Goal: Transaction & Acquisition: Book appointment/travel/reservation

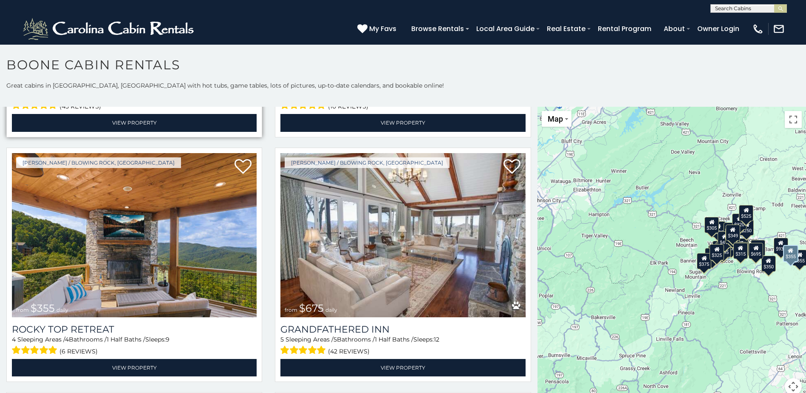
scroll to position [510, 0]
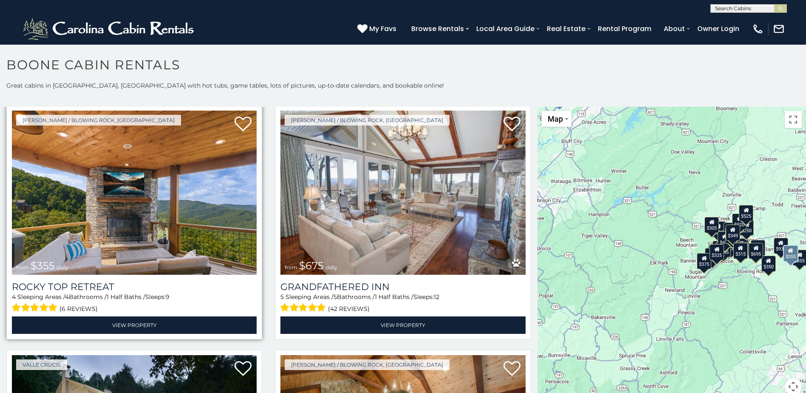
click at [152, 246] on img at bounding box center [134, 193] width 245 height 164
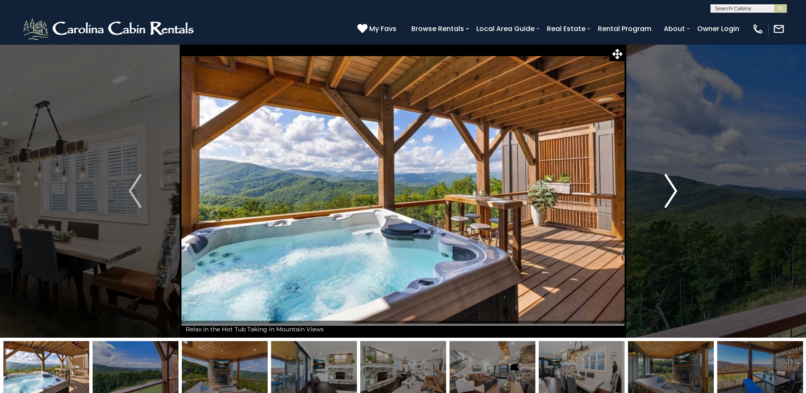
click at [671, 196] on img "Next" at bounding box center [671, 191] width 13 height 34
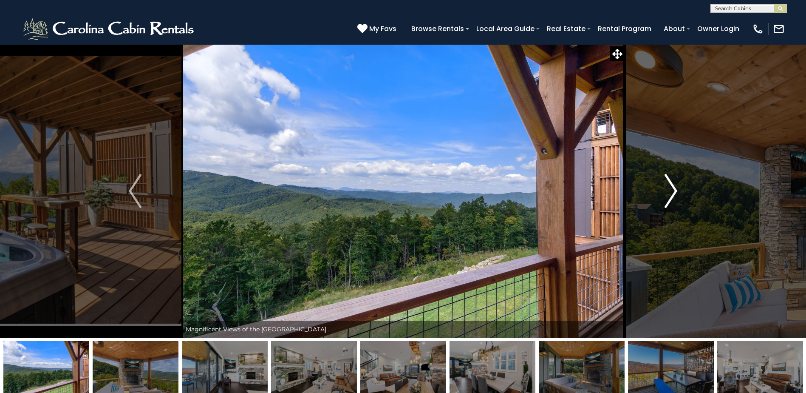
click at [671, 196] on img "Next" at bounding box center [671, 191] width 13 height 34
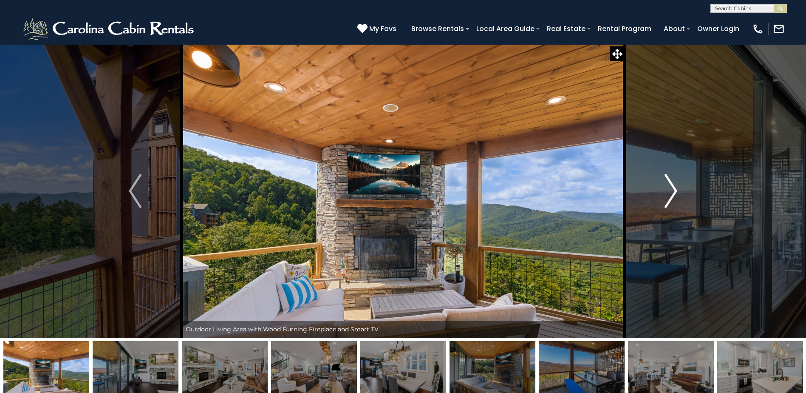
click at [671, 196] on img "Next" at bounding box center [671, 191] width 13 height 34
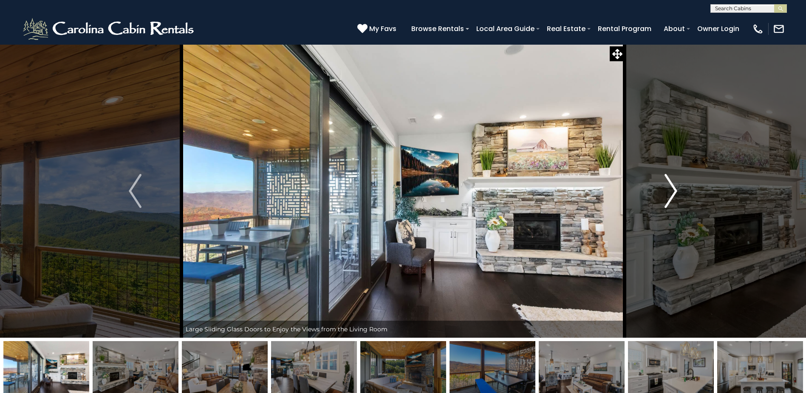
click at [671, 196] on img "Next" at bounding box center [671, 191] width 13 height 34
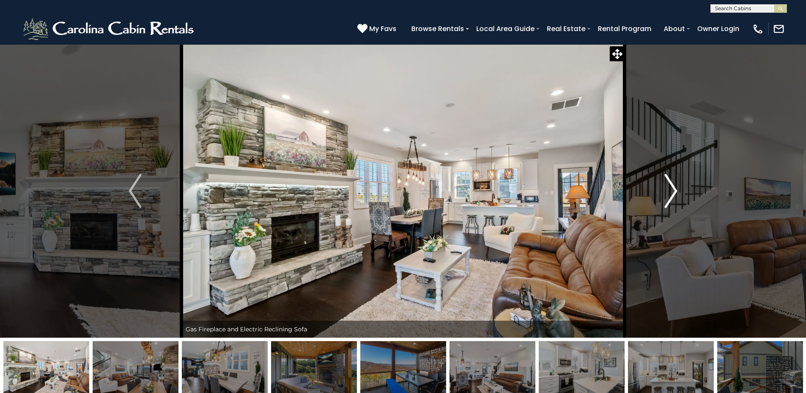
click at [671, 196] on img "Next" at bounding box center [671, 191] width 13 height 34
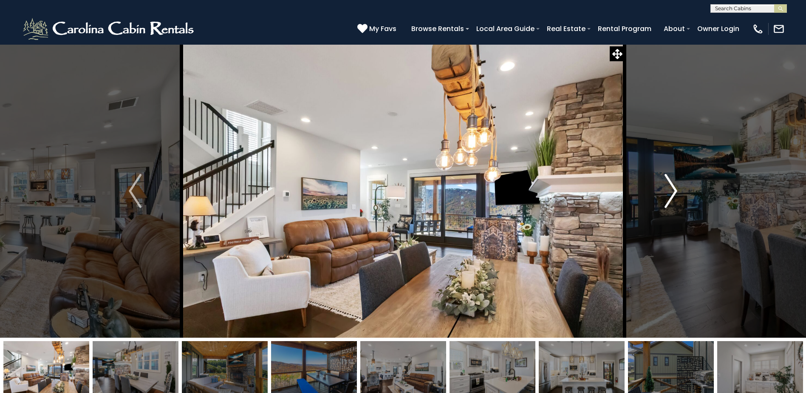
click at [671, 196] on img "Next" at bounding box center [671, 191] width 13 height 34
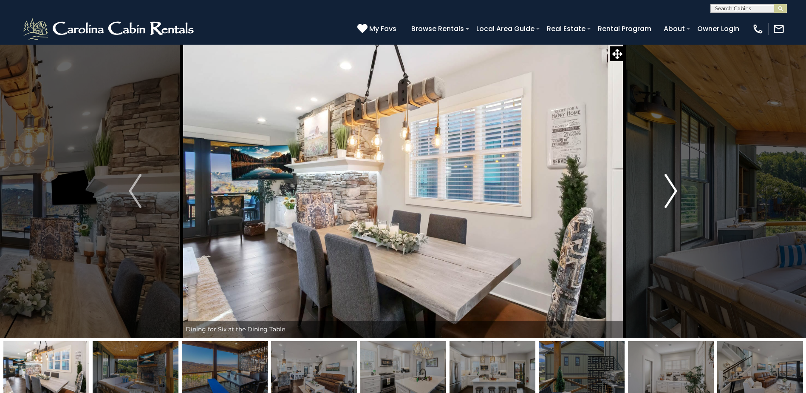
click at [671, 196] on img "Next" at bounding box center [671, 191] width 13 height 34
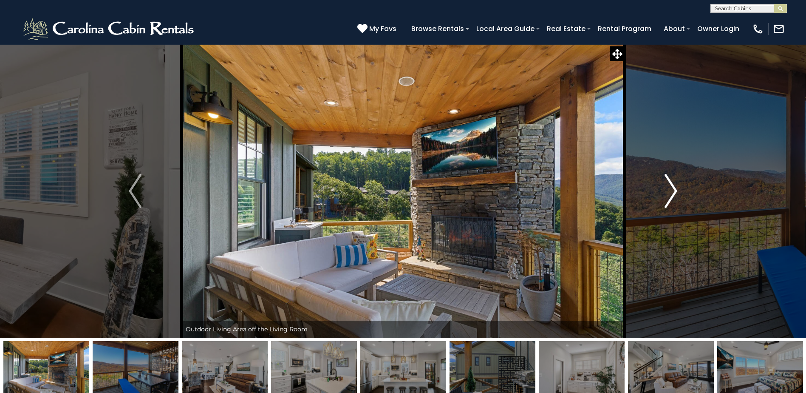
click at [671, 196] on img "Next" at bounding box center [671, 191] width 13 height 34
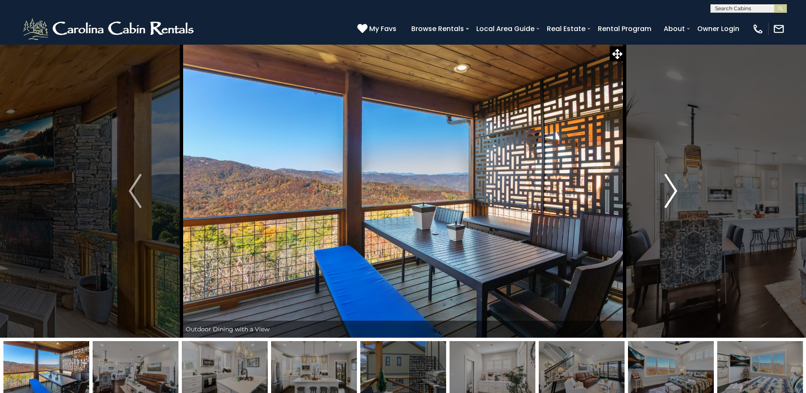
click at [671, 196] on img "Next" at bounding box center [671, 191] width 13 height 34
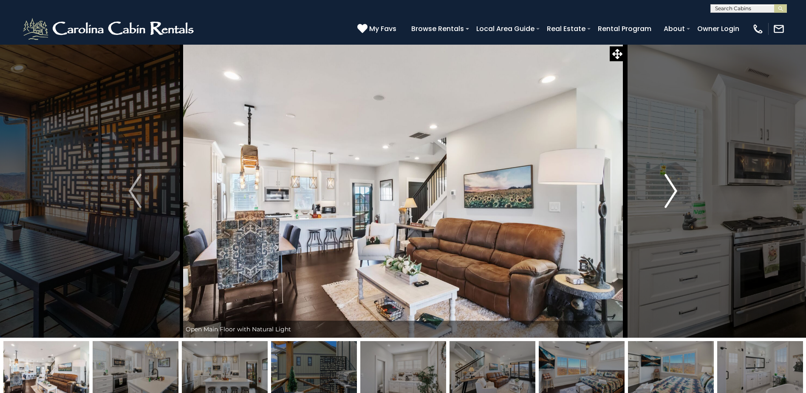
click at [671, 196] on img "Next" at bounding box center [671, 191] width 13 height 34
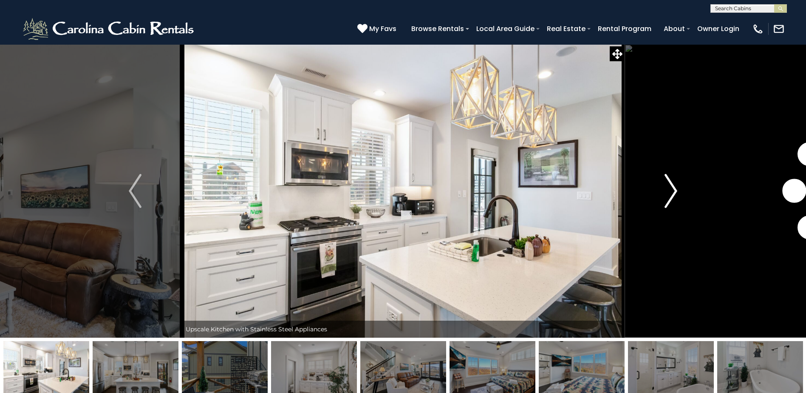
click at [671, 196] on img "Next" at bounding box center [671, 191] width 13 height 34
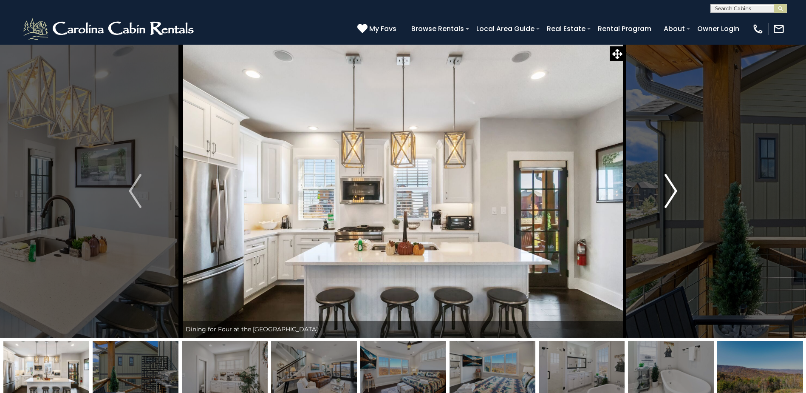
click at [671, 196] on img "Next" at bounding box center [671, 191] width 13 height 34
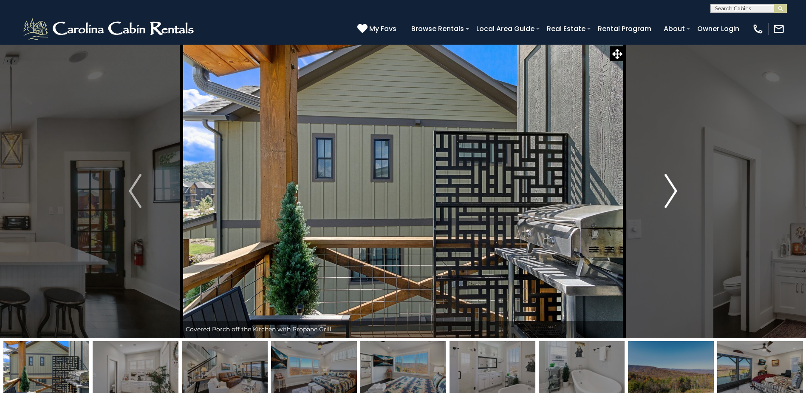
click at [671, 196] on img "Next" at bounding box center [671, 191] width 13 height 34
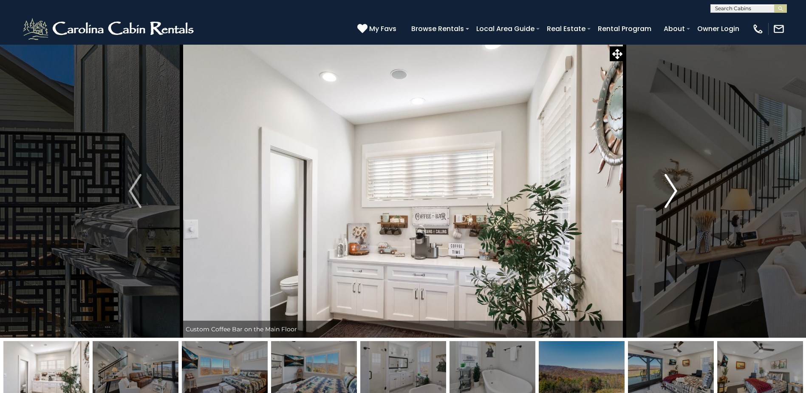
click at [671, 196] on img "Next" at bounding box center [671, 191] width 13 height 34
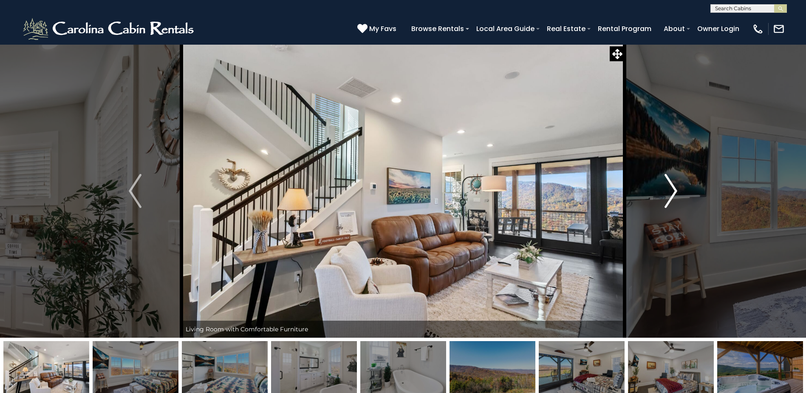
click at [671, 196] on img "Next" at bounding box center [671, 191] width 13 height 34
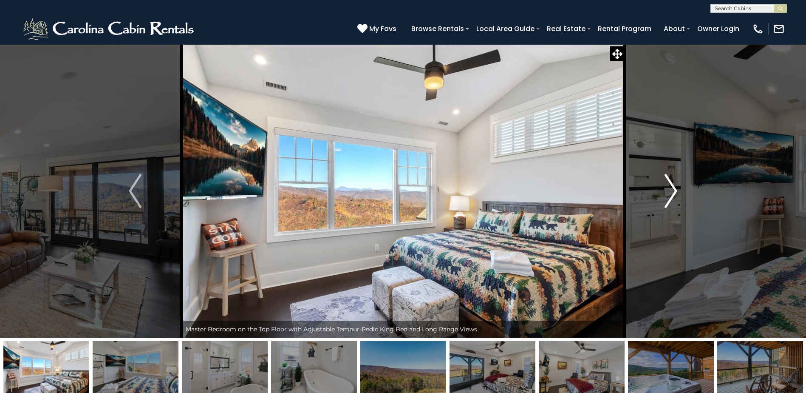
click at [671, 196] on img "Next" at bounding box center [671, 191] width 13 height 34
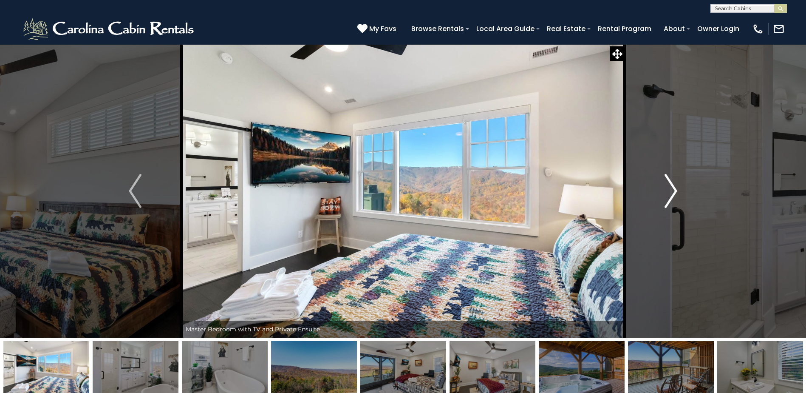
click at [671, 196] on img "Next" at bounding box center [671, 191] width 13 height 34
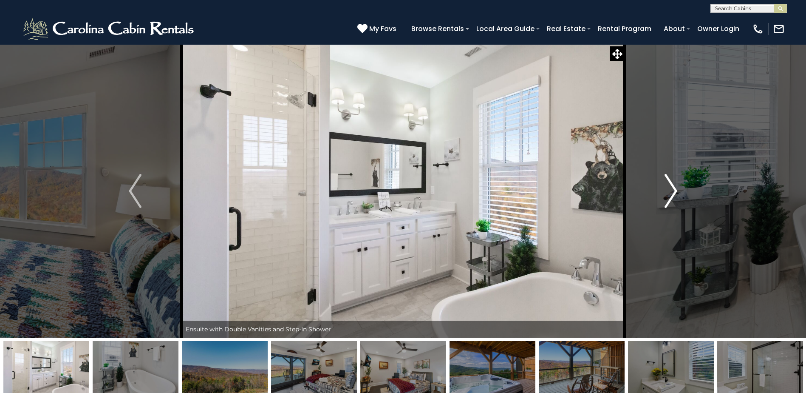
click at [671, 196] on img "Next" at bounding box center [671, 191] width 13 height 34
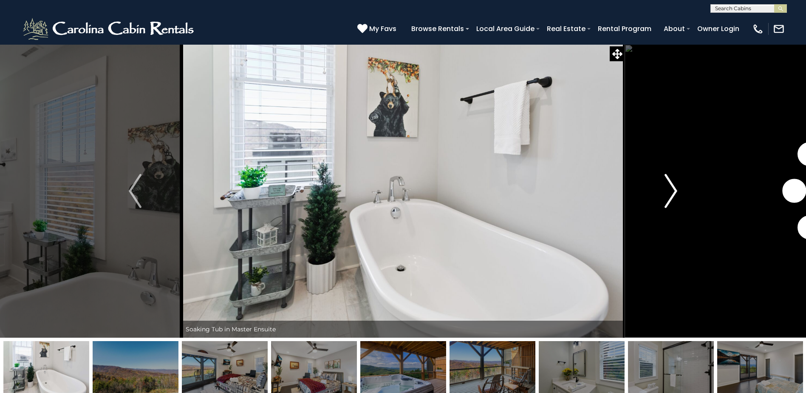
click at [671, 196] on img "Next" at bounding box center [671, 191] width 13 height 34
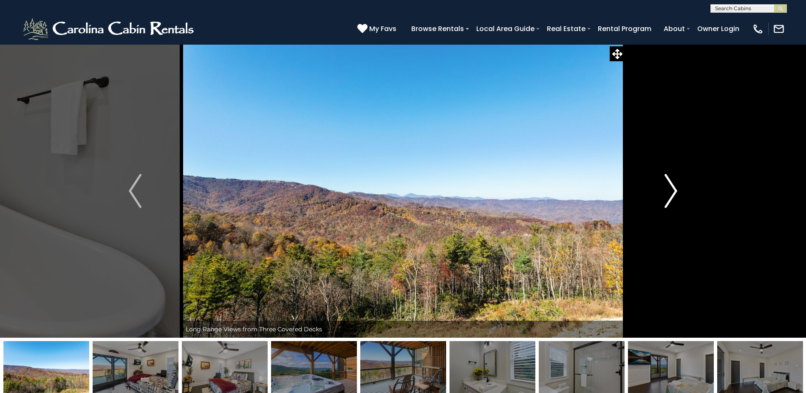
click at [671, 196] on img "Next" at bounding box center [671, 191] width 13 height 34
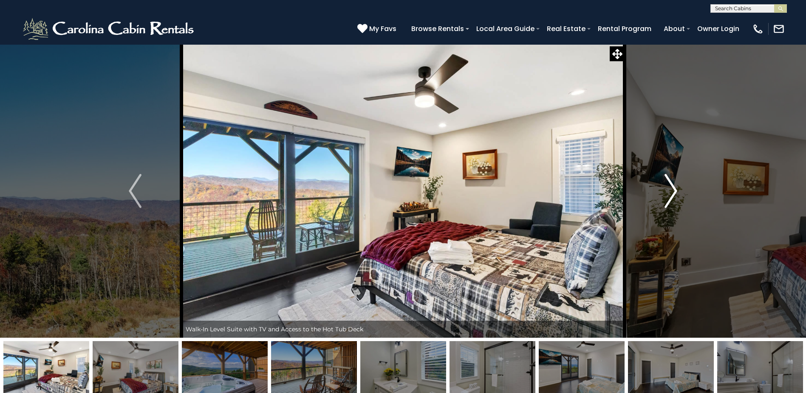
click at [671, 197] on img "Next" at bounding box center [671, 191] width 13 height 34
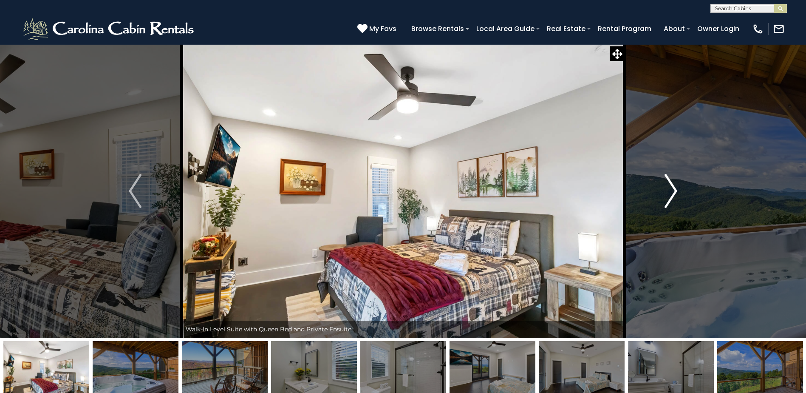
click at [671, 197] on img "Next" at bounding box center [671, 191] width 13 height 34
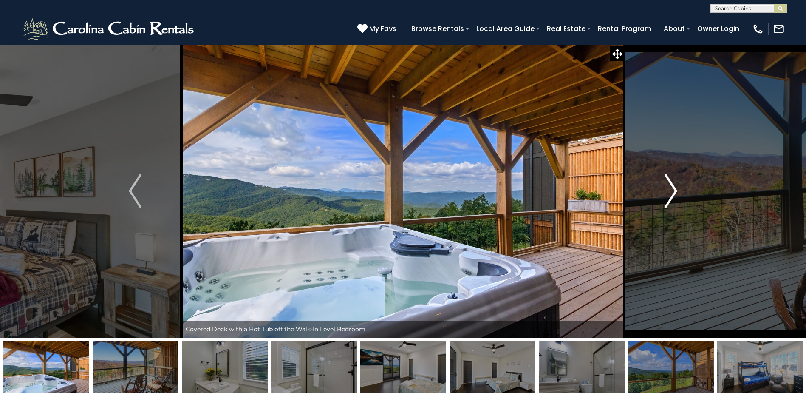
click at [671, 197] on img "Next" at bounding box center [671, 191] width 13 height 34
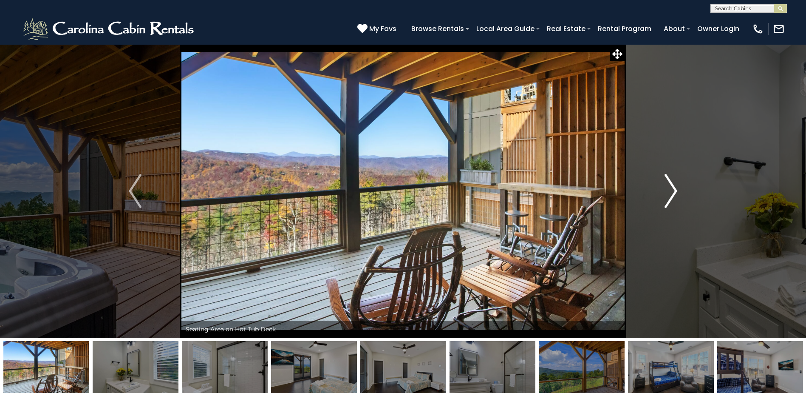
click at [671, 197] on img "Next" at bounding box center [671, 191] width 13 height 34
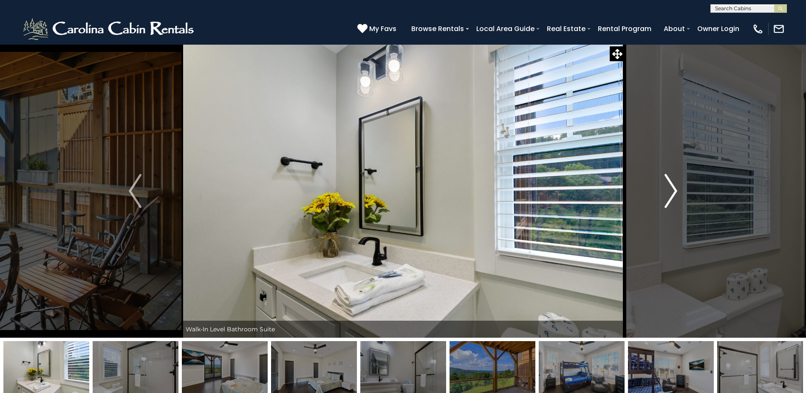
click at [671, 197] on img "Next" at bounding box center [671, 191] width 13 height 34
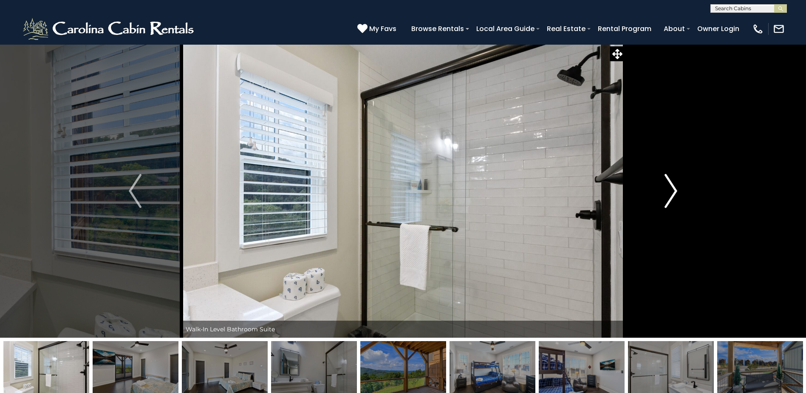
click at [671, 197] on img "Next" at bounding box center [671, 191] width 13 height 34
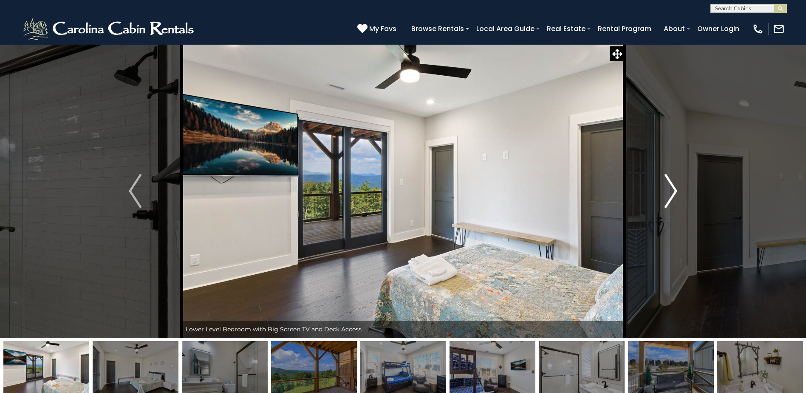
click at [671, 197] on img "Next" at bounding box center [671, 191] width 13 height 34
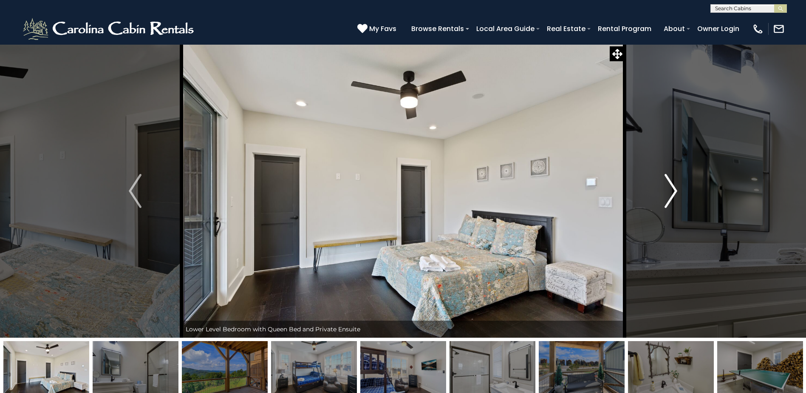
click at [671, 197] on img "Next" at bounding box center [671, 191] width 13 height 34
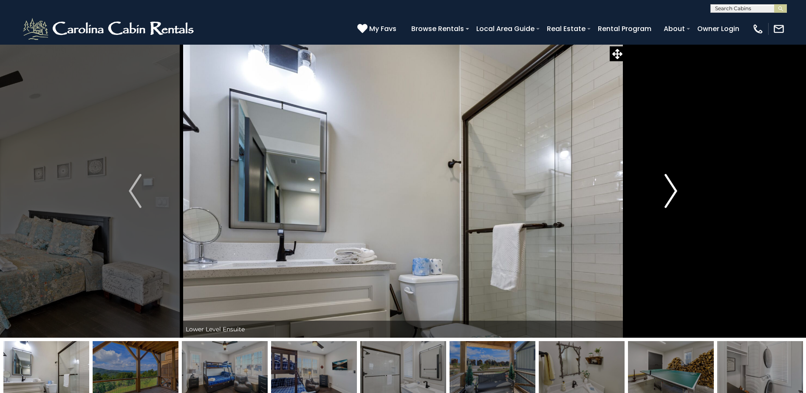
click at [671, 197] on img "Next" at bounding box center [671, 191] width 13 height 34
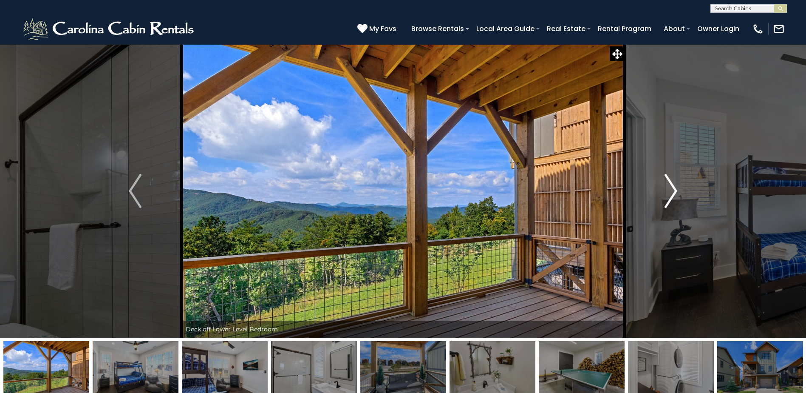
click at [671, 197] on img "Next" at bounding box center [671, 191] width 13 height 34
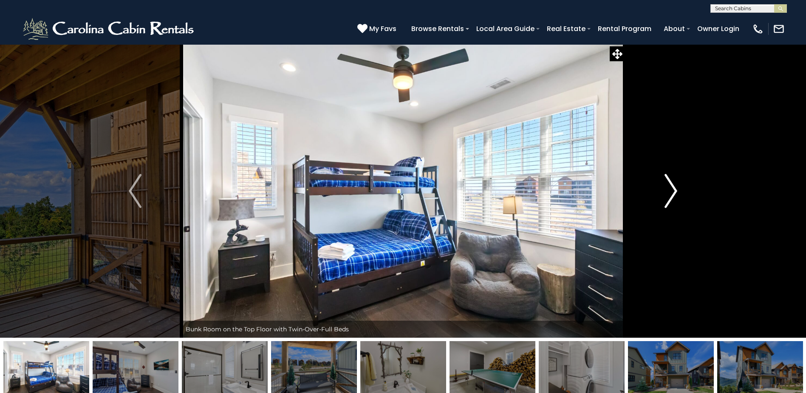
click at [671, 197] on img "Next" at bounding box center [671, 191] width 13 height 34
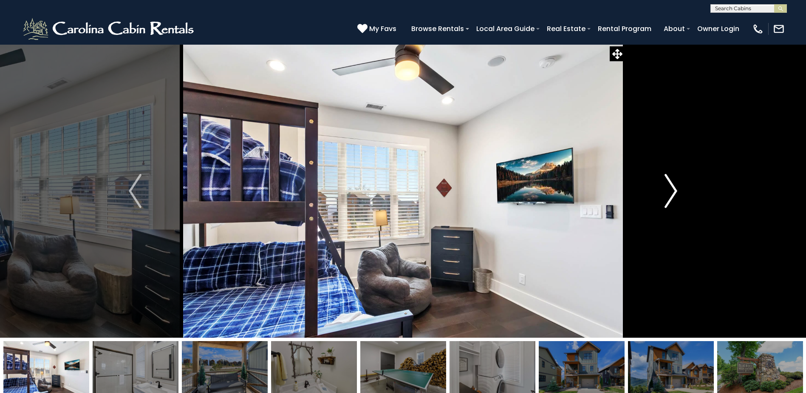
click at [671, 197] on img "Next" at bounding box center [671, 191] width 13 height 34
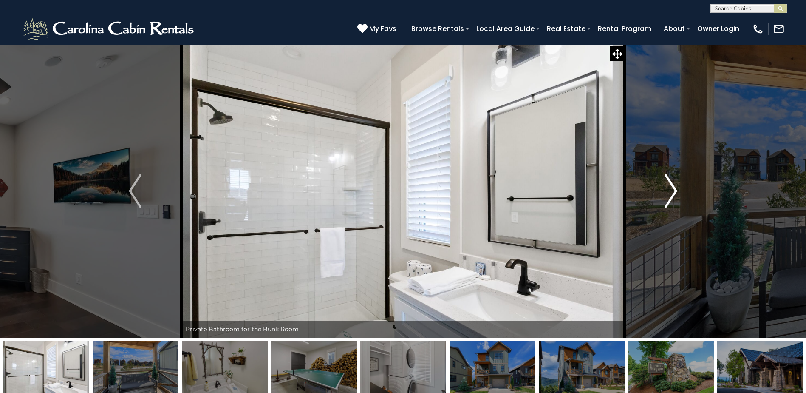
click at [671, 197] on img "Next" at bounding box center [671, 191] width 13 height 34
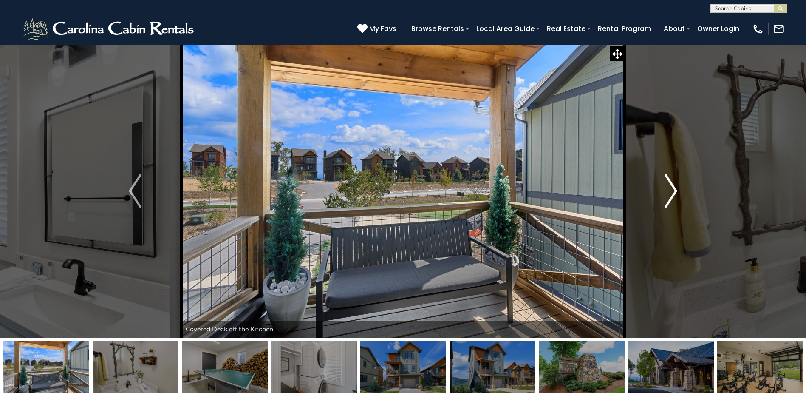
click at [671, 197] on img "Next" at bounding box center [671, 191] width 13 height 34
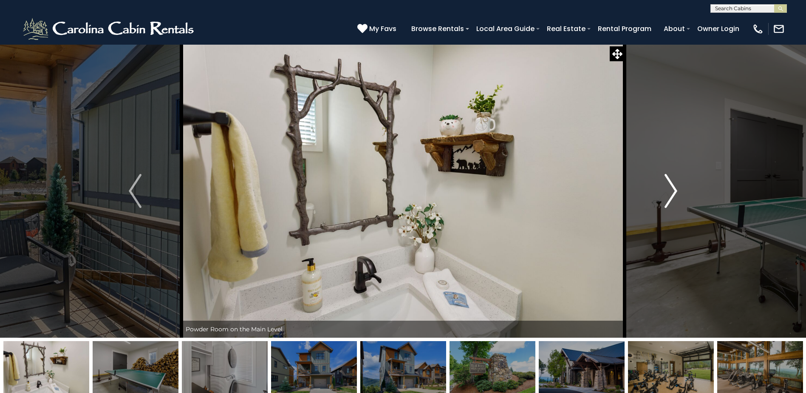
click at [671, 197] on img "Next" at bounding box center [671, 191] width 13 height 34
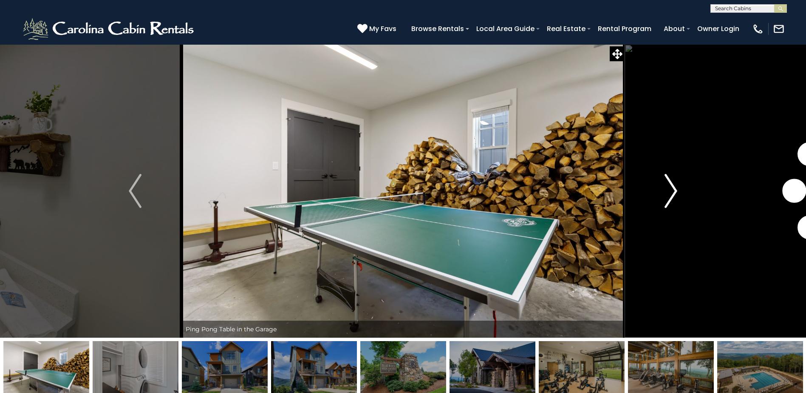
click at [671, 197] on img "Next" at bounding box center [671, 191] width 13 height 34
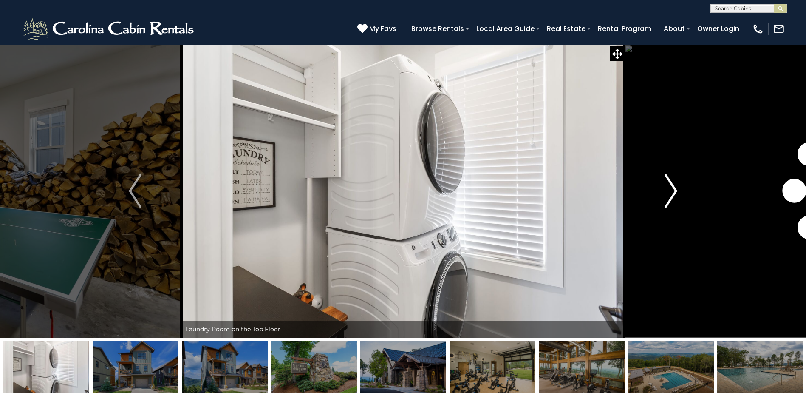
click at [671, 197] on img "Next" at bounding box center [671, 191] width 13 height 34
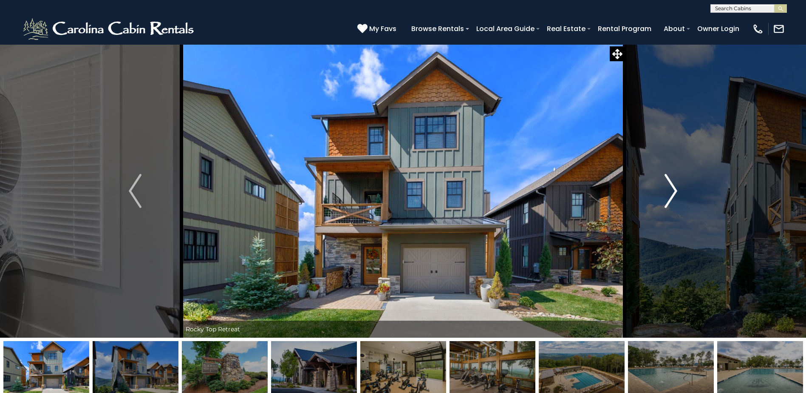
click at [671, 197] on img "Next" at bounding box center [671, 191] width 13 height 34
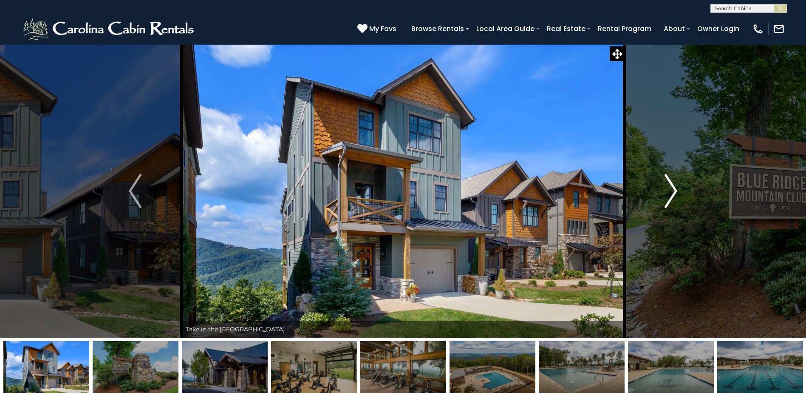
click at [671, 197] on img "Next" at bounding box center [671, 191] width 13 height 34
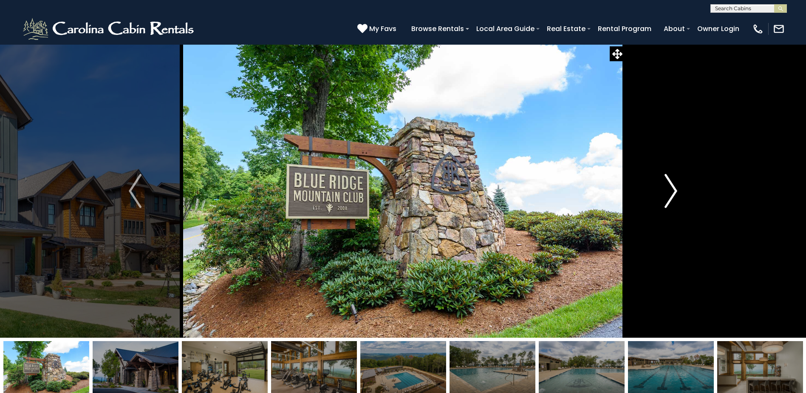
click at [671, 197] on img "Next" at bounding box center [671, 191] width 13 height 34
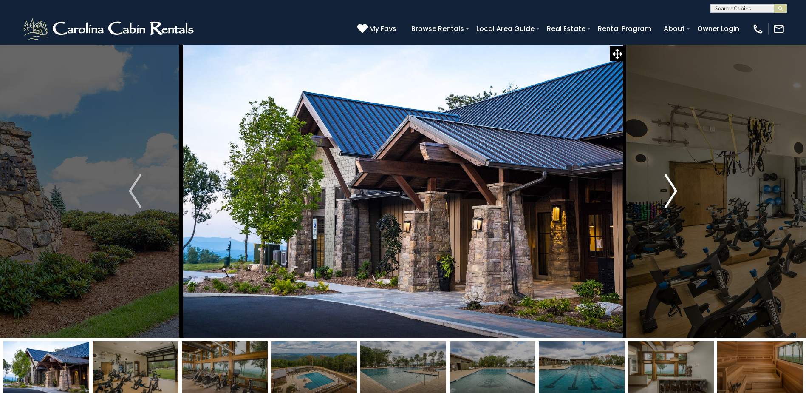
click at [671, 197] on img "Next" at bounding box center [671, 191] width 13 height 34
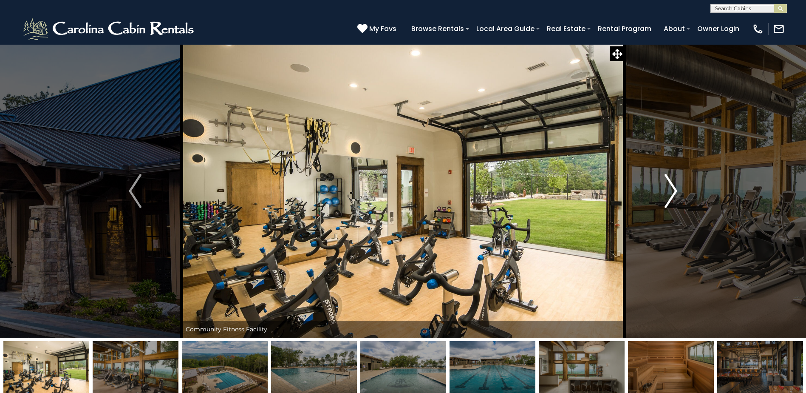
click at [671, 197] on img "Next" at bounding box center [671, 191] width 13 height 34
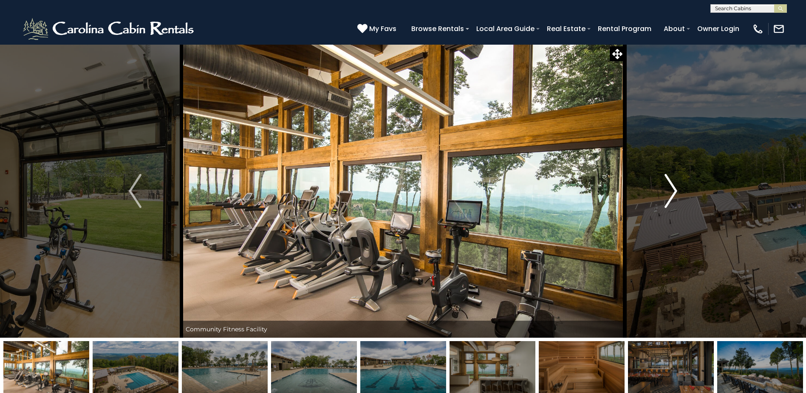
click at [671, 197] on img "Next" at bounding box center [671, 191] width 13 height 34
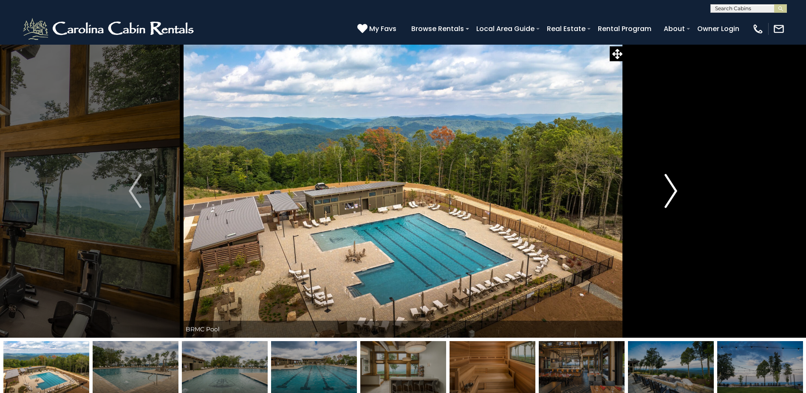
click at [671, 197] on img "Next" at bounding box center [671, 191] width 13 height 34
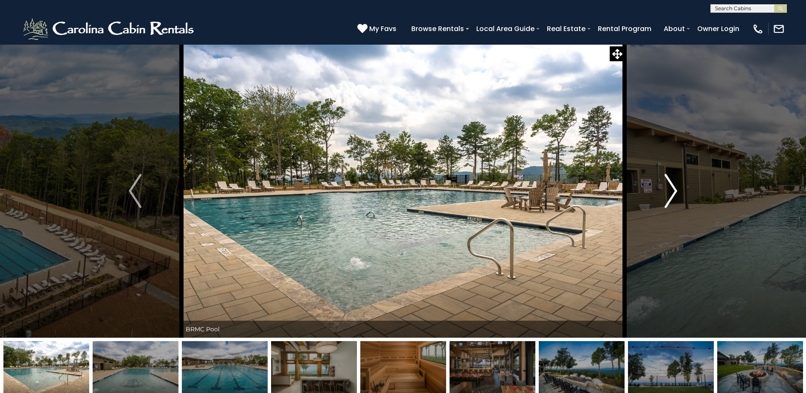
click at [671, 197] on img "Next" at bounding box center [671, 191] width 13 height 34
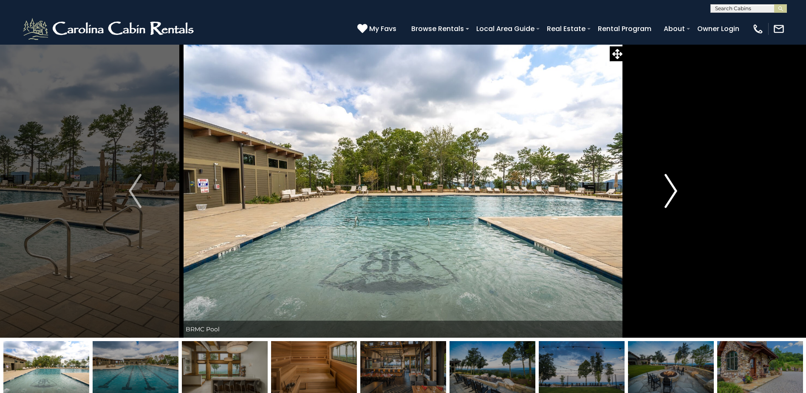
click at [671, 197] on img "Next" at bounding box center [671, 191] width 13 height 34
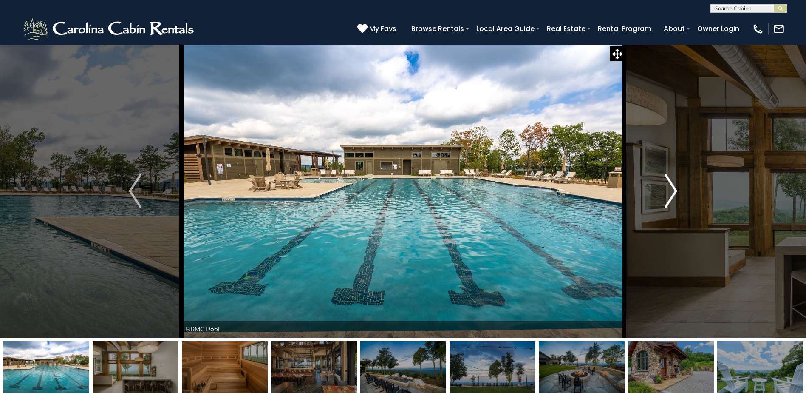
click at [671, 197] on img "Next" at bounding box center [671, 191] width 13 height 34
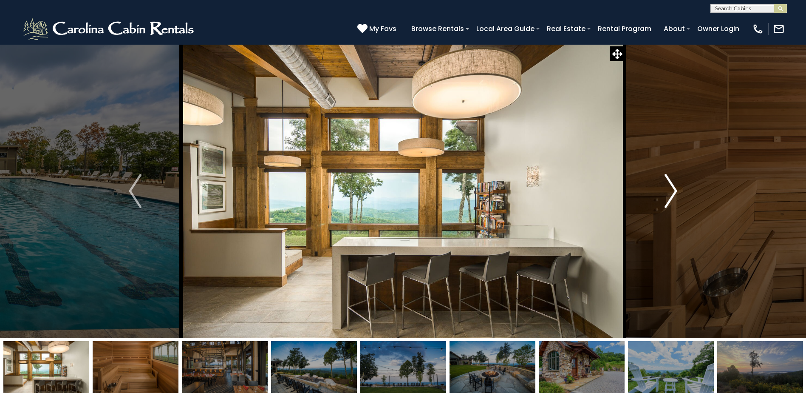
click at [671, 197] on img "Next" at bounding box center [671, 191] width 13 height 34
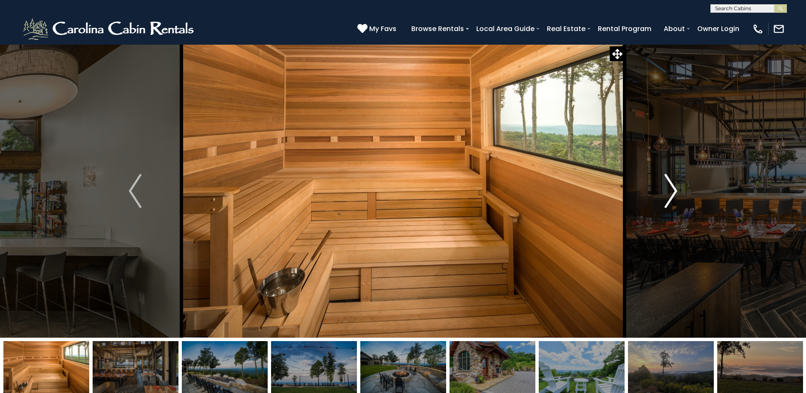
click at [671, 197] on img "Next" at bounding box center [671, 191] width 13 height 34
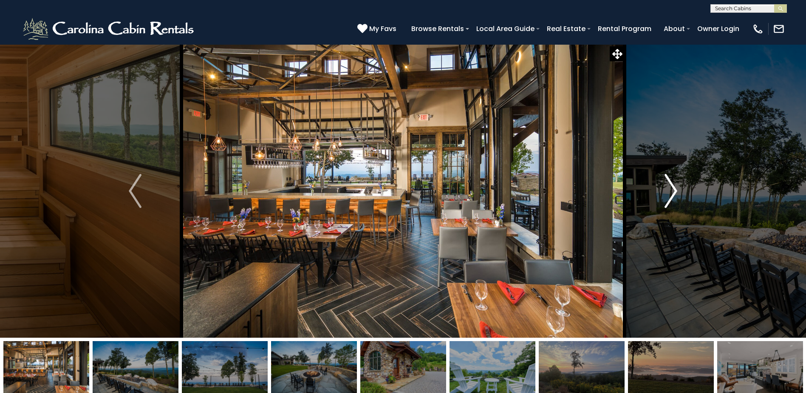
click at [671, 197] on img "Next" at bounding box center [671, 191] width 13 height 34
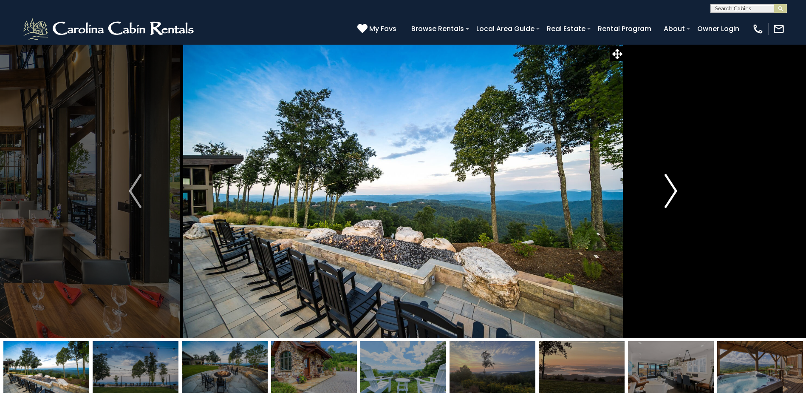
click at [671, 197] on img "Next" at bounding box center [671, 191] width 13 height 34
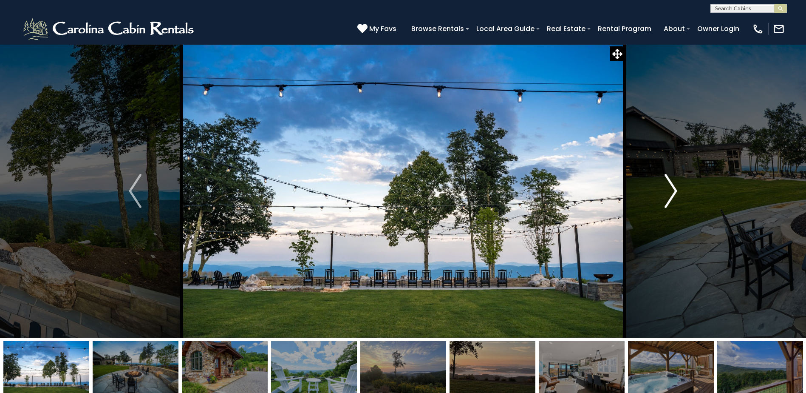
click at [671, 197] on img "Next" at bounding box center [671, 191] width 13 height 34
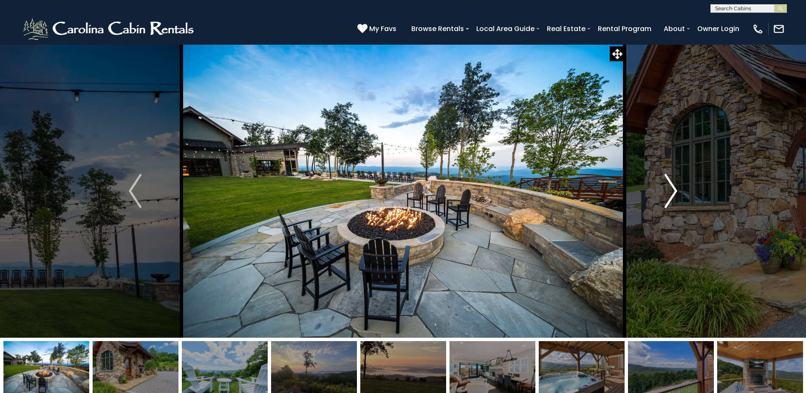
click at [671, 197] on img "Next" at bounding box center [671, 191] width 13 height 34
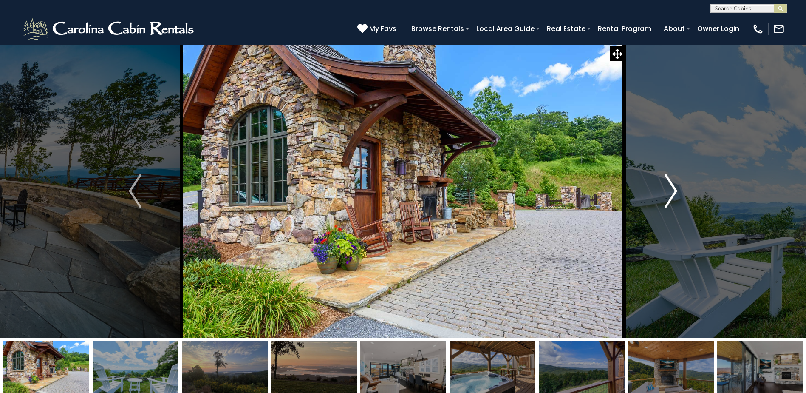
click at [671, 197] on img "Next" at bounding box center [671, 191] width 13 height 34
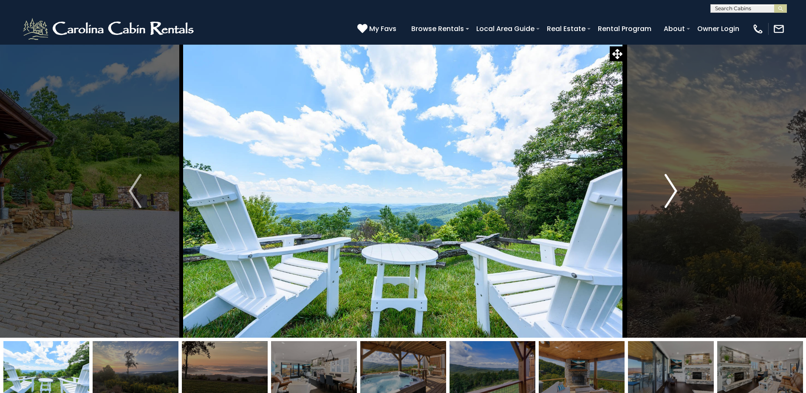
click at [671, 197] on img "Next" at bounding box center [671, 191] width 13 height 34
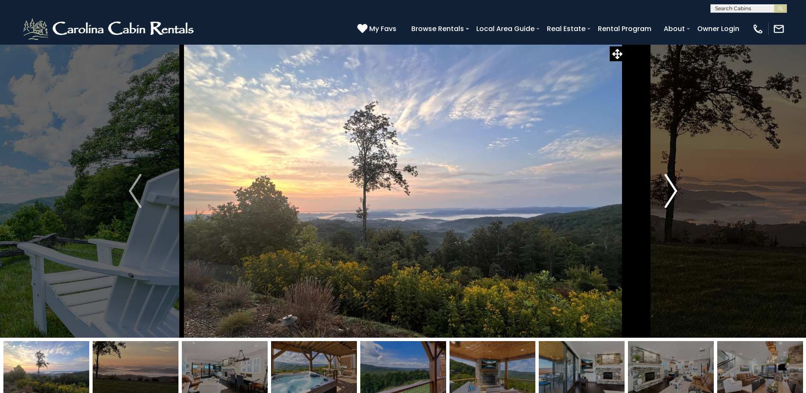
click at [671, 197] on img "Next" at bounding box center [671, 191] width 13 height 34
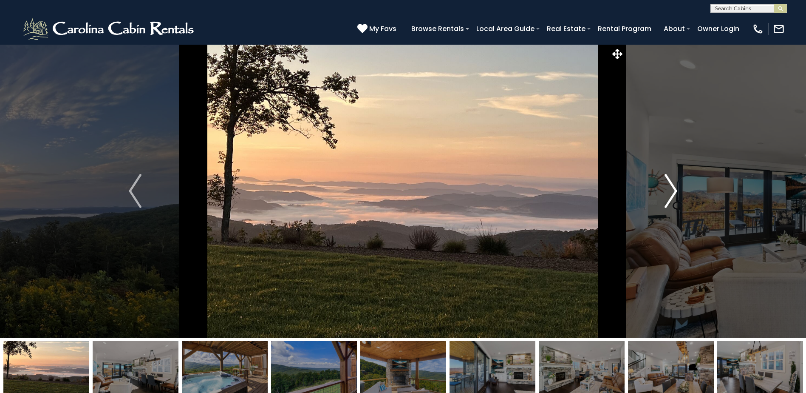
click at [671, 197] on img "Next" at bounding box center [671, 191] width 13 height 34
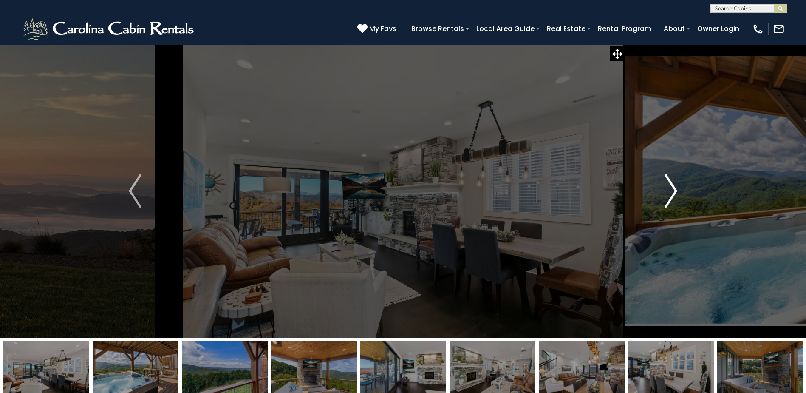
click at [671, 197] on img "Next" at bounding box center [671, 191] width 13 height 34
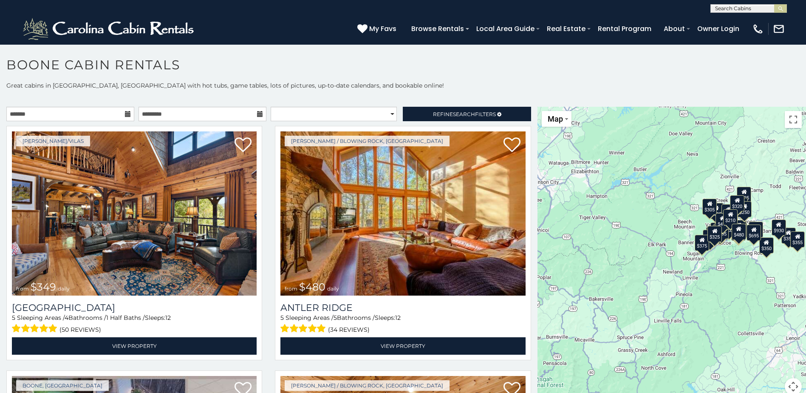
drag, startPoint x: 582, startPoint y: 328, endPoint x: 579, endPoint y: 308, distance: 20.2
click at [579, 308] on div "$349 $480 $525 $315 $355 $675 $635 $930 $400 $451 $330 $400 $485 $460 $395 $255…" at bounding box center [672, 256] width 269 height 298
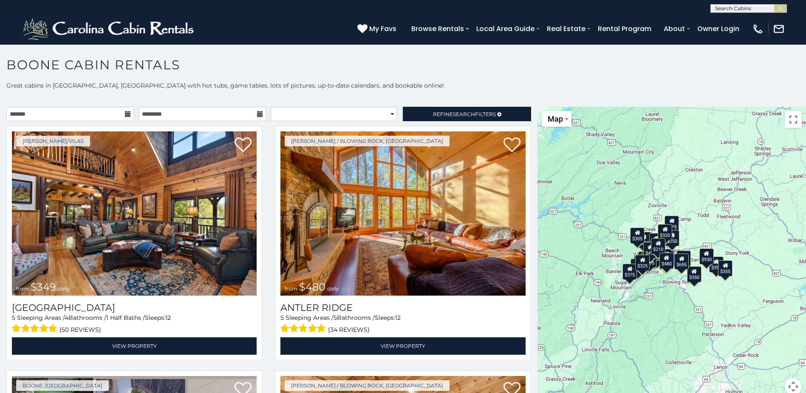
drag, startPoint x: 752, startPoint y: 283, endPoint x: 679, endPoint y: 312, distance: 78.4
click at [679, 312] on div "$349 $480 $525 $315 $355 $675 $635 $930 $400 $451 $330 $400 $485 $460 $395 $255…" at bounding box center [672, 256] width 269 height 298
click at [679, 260] on icon at bounding box center [682, 259] width 6 height 6
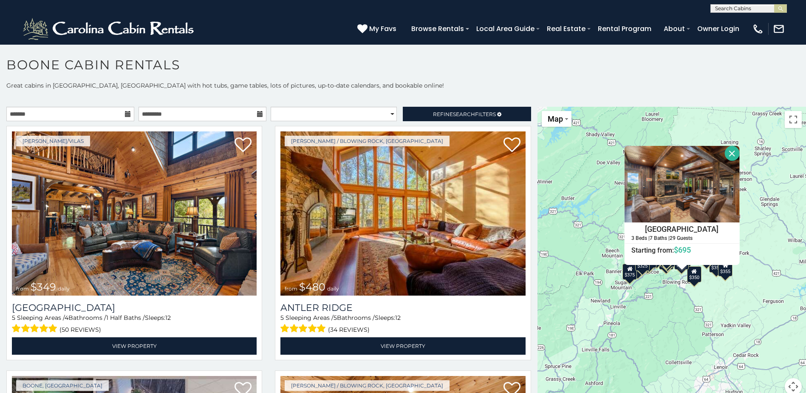
click at [726, 151] on button "Close" at bounding box center [732, 153] width 15 height 15
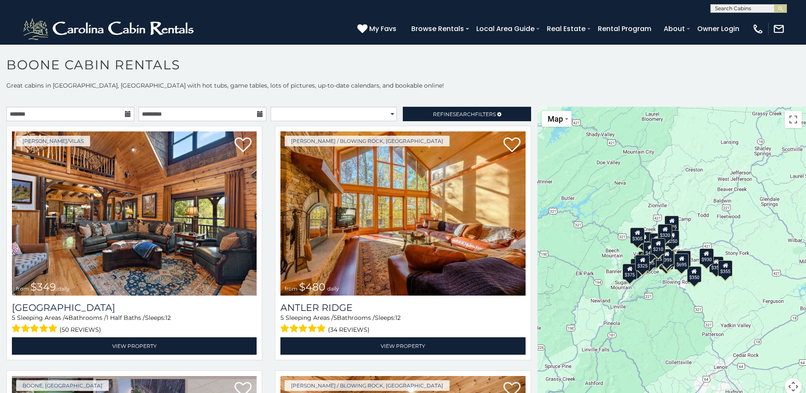
click at [789, 388] on button "Map camera controls" at bounding box center [793, 386] width 17 height 17
click at [768, 347] on button "Zoom in" at bounding box center [772, 343] width 17 height 17
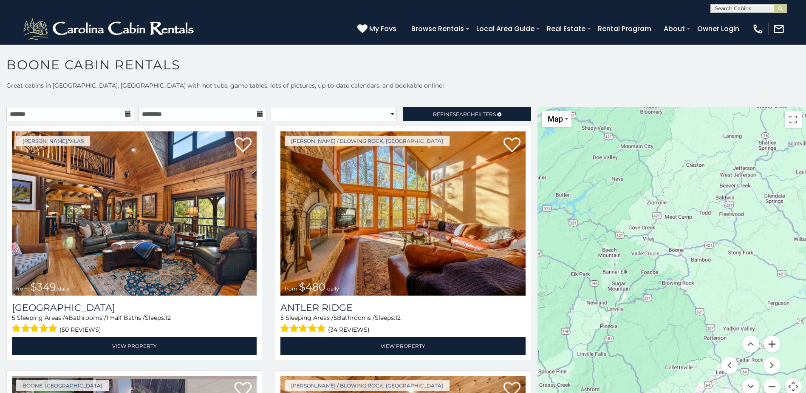
click at [768, 347] on button "Zoom in" at bounding box center [772, 343] width 17 height 17
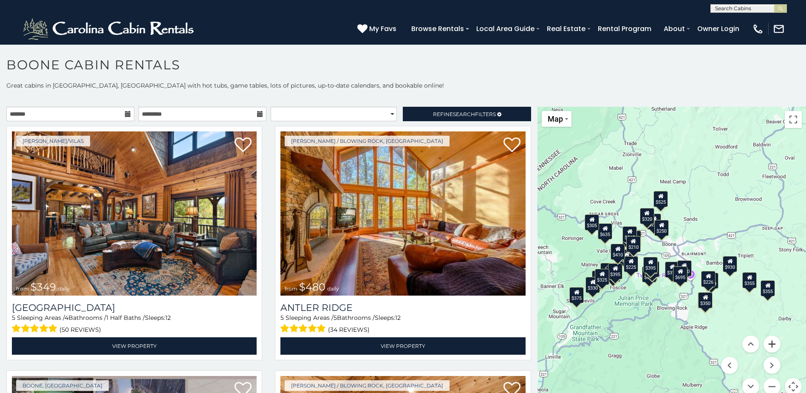
click at [772, 346] on button "Zoom in" at bounding box center [772, 343] width 17 height 17
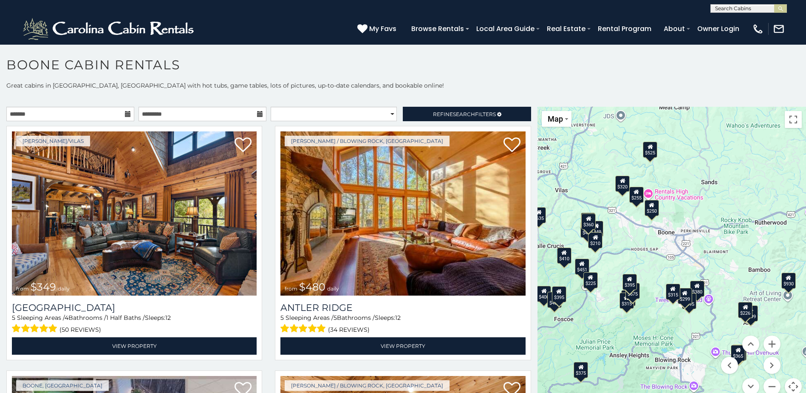
click at [651, 211] on div "$250" at bounding box center [652, 208] width 14 height 16
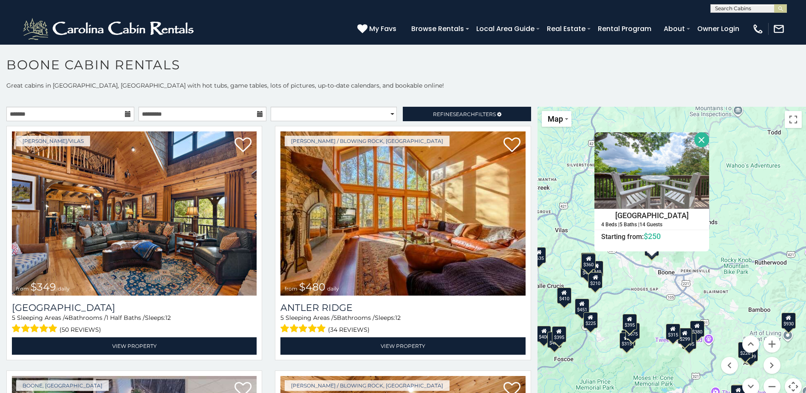
click at [651, 301] on div "$349 $480 $525 $315 $675 $635 $930 $451 $400 $485 $460 $395 $255 $565 $225 $350…" at bounding box center [672, 256] width 269 height 298
click at [698, 145] on button "Close" at bounding box center [702, 139] width 15 height 15
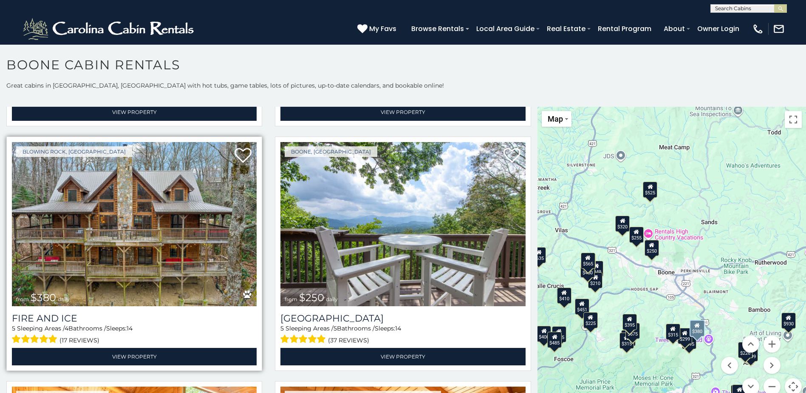
scroll to position [1956, 0]
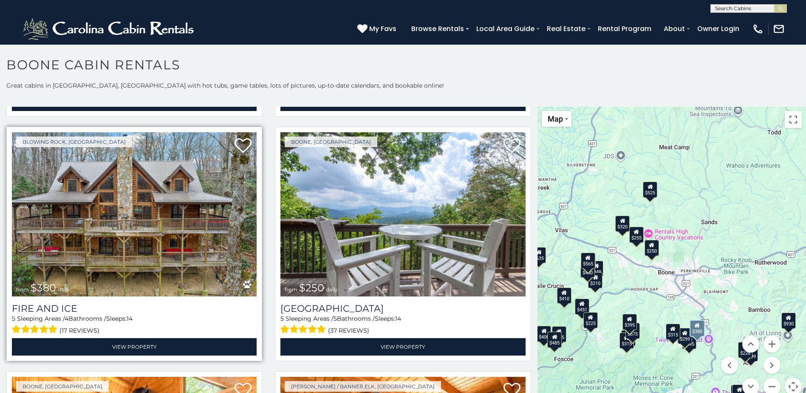
click at [187, 223] on img at bounding box center [134, 214] width 245 height 164
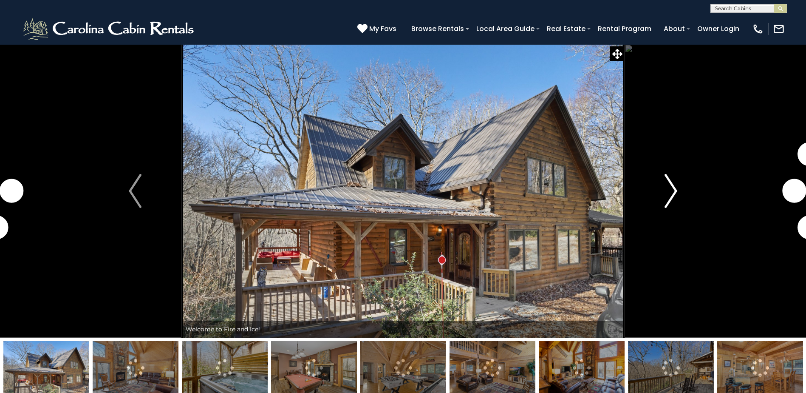
click at [679, 192] on button "Next" at bounding box center [671, 190] width 93 height 293
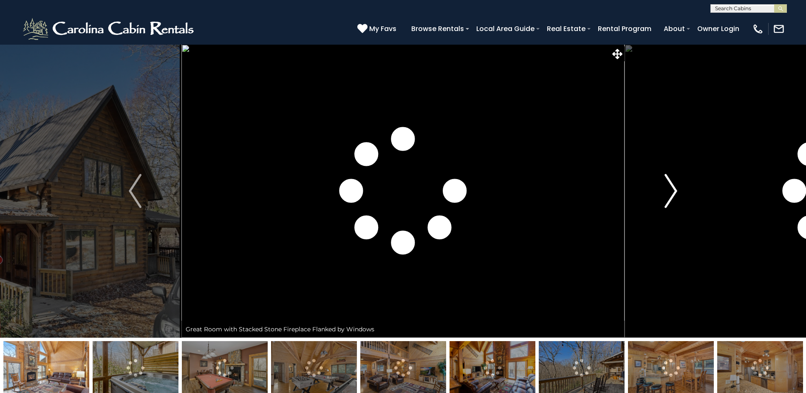
click at [679, 192] on button "Next" at bounding box center [671, 190] width 93 height 293
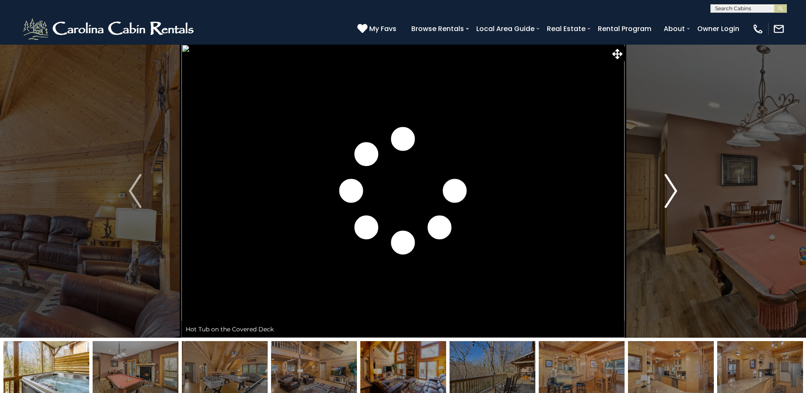
click at [677, 192] on img "Next" at bounding box center [671, 191] width 13 height 34
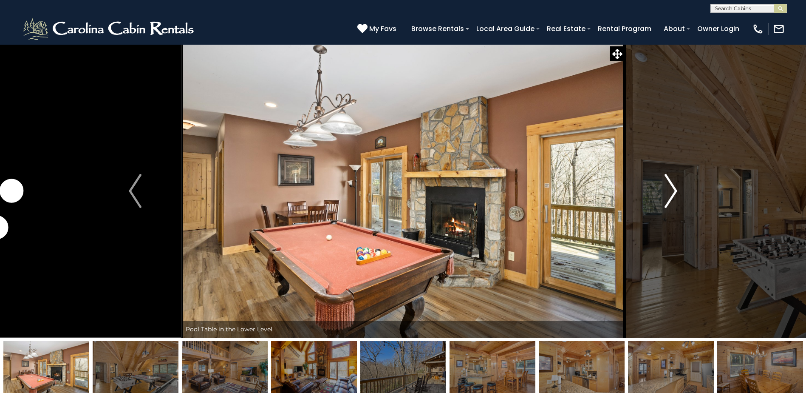
click at [676, 192] on img "Next" at bounding box center [671, 191] width 13 height 34
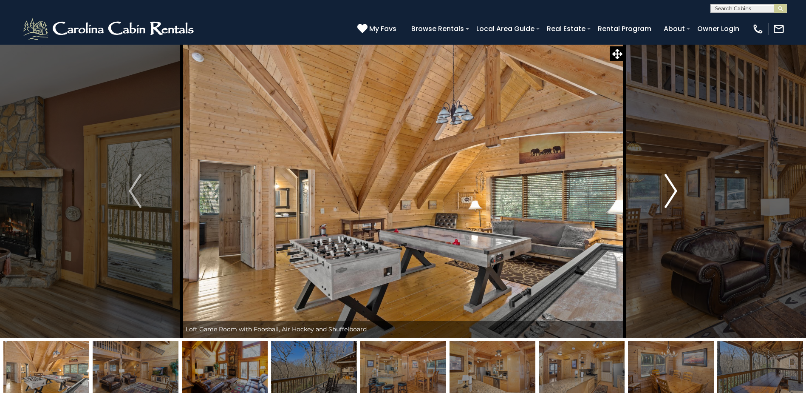
click at [676, 192] on img "Next" at bounding box center [671, 191] width 13 height 34
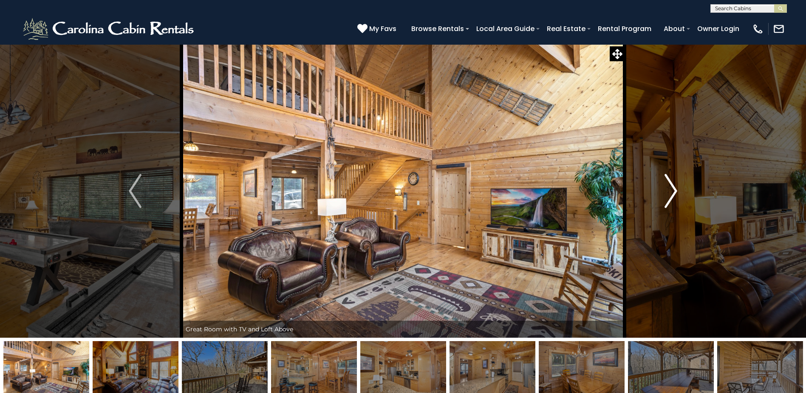
click at [670, 194] on img "Next" at bounding box center [671, 191] width 13 height 34
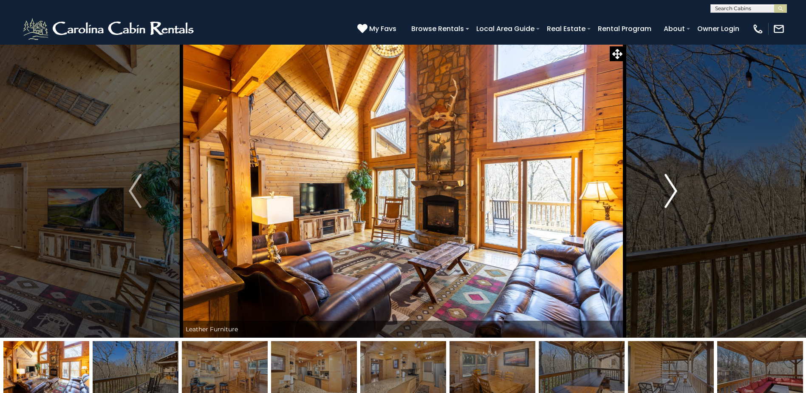
click at [669, 195] on img "Next" at bounding box center [671, 191] width 13 height 34
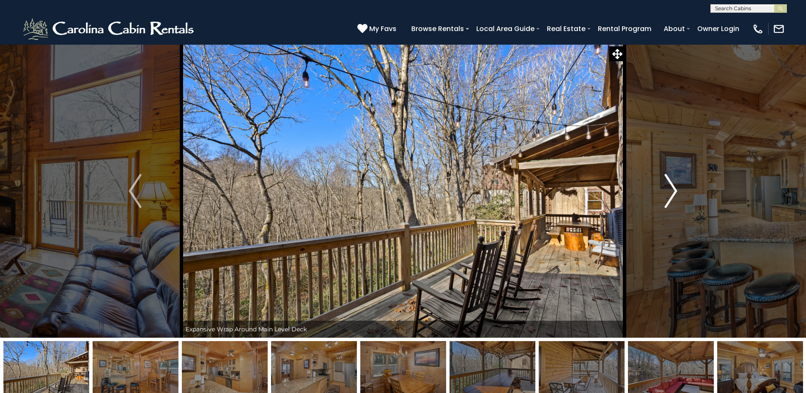
click at [669, 194] on img "Next" at bounding box center [671, 191] width 13 height 34
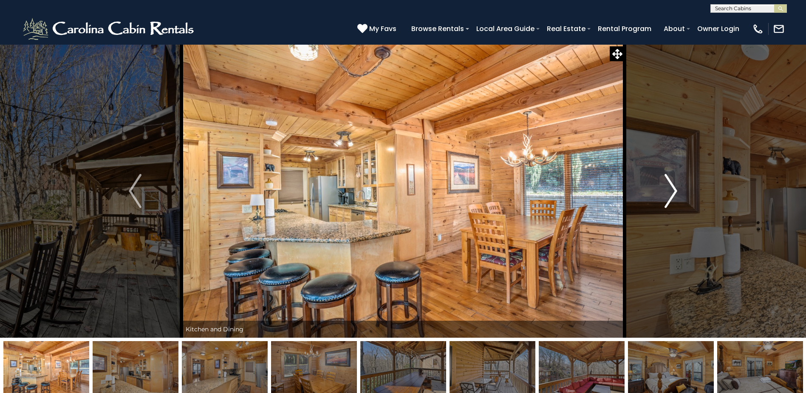
click at [669, 194] on img "Next" at bounding box center [671, 191] width 13 height 34
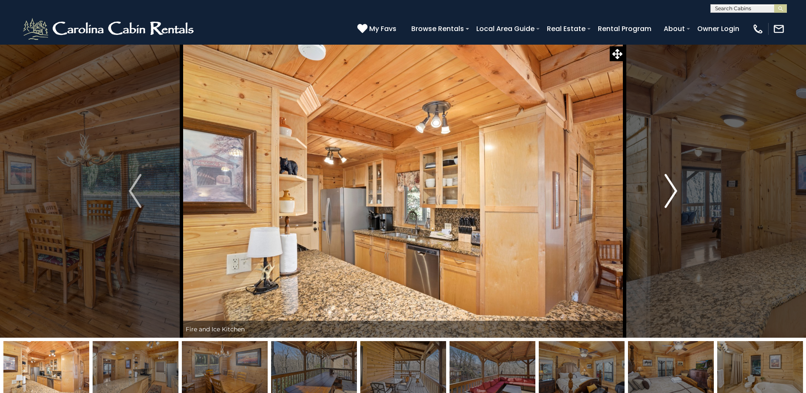
click at [669, 194] on img "Next" at bounding box center [671, 191] width 13 height 34
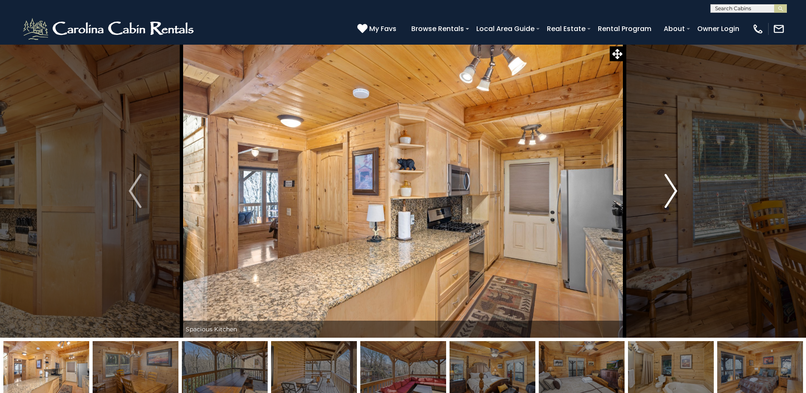
click at [669, 194] on img "Next" at bounding box center [671, 191] width 13 height 34
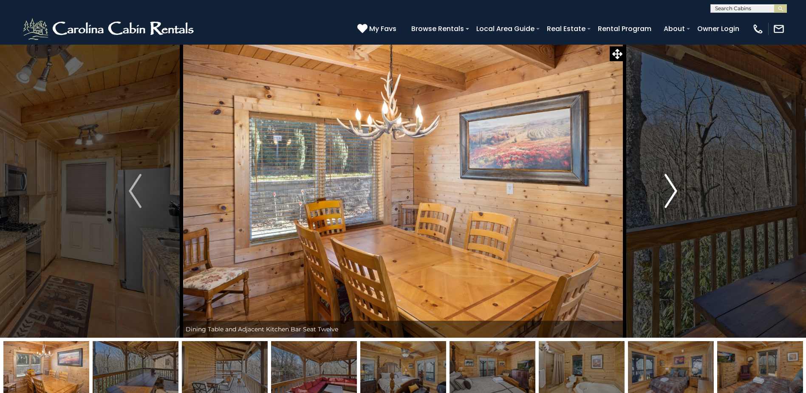
click at [669, 194] on img "Next" at bounding box center [671, 191] width 13 height 34
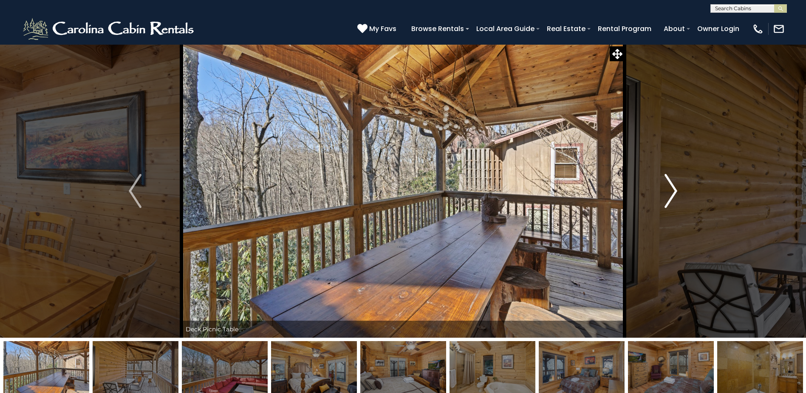
click at [669, 194] on img "Next" at bounding box center [671, 191] width 13 height 34
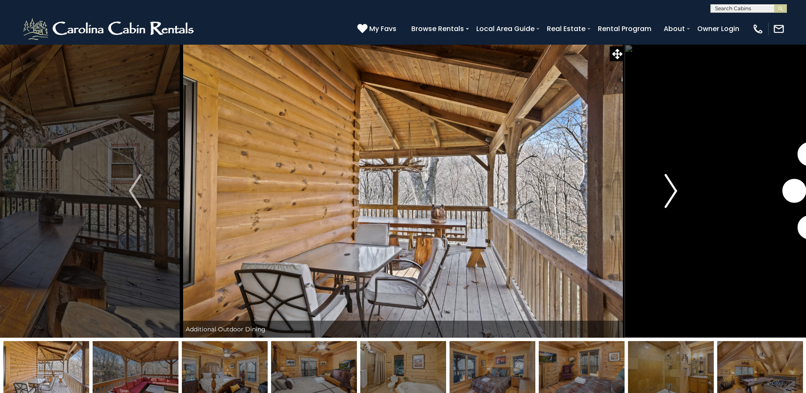
click at [669, 194] on img "Next" at bounding box center [671, 191] width 13 height 34
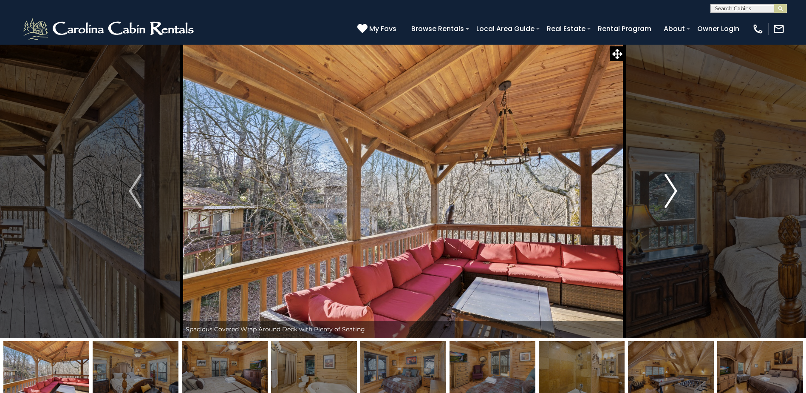
click at [669, 194] on img "Next" at bounding box center [671, 191] width 13 height 34
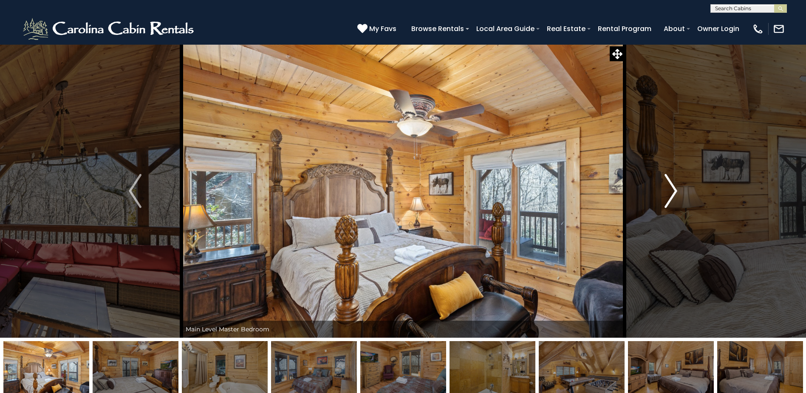
click at [669, 194] on img "Next" at bounding box center [671, 191] width 13 height 34
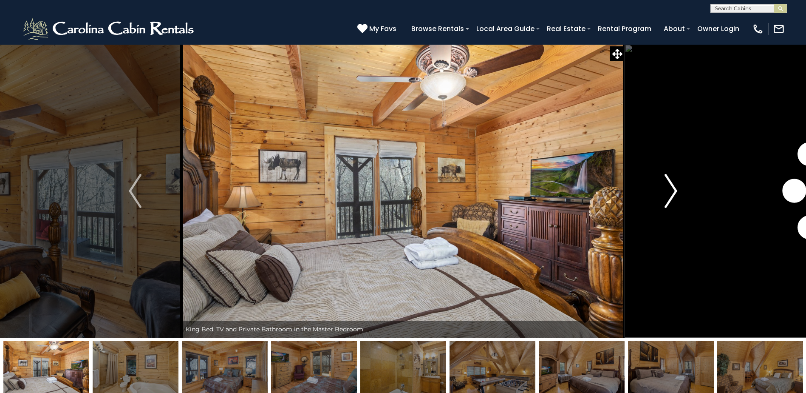
click at [669, 194] on img "Next" at bounding box center [671, 191] width 13 height 34
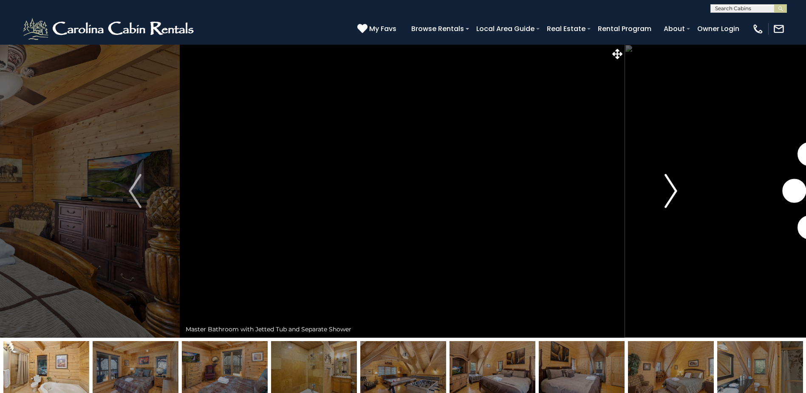
click at [669, 194] on img "Next" at bounding box center [671, 191] width 13 height 34
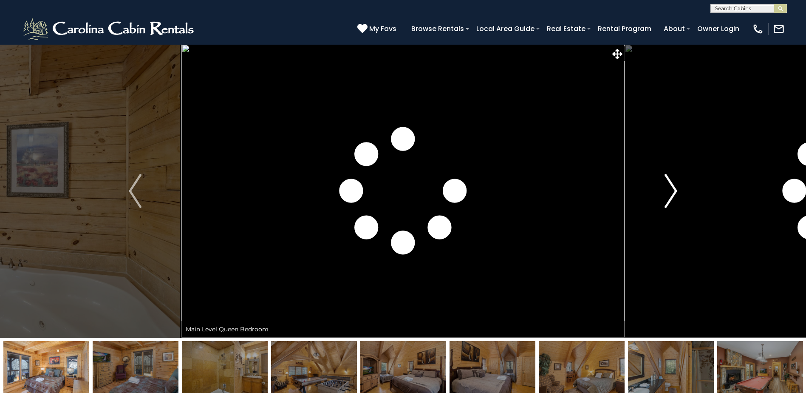
click at [669, 194] on img "Next" at bounding box center [671, 191] width 13 height 34
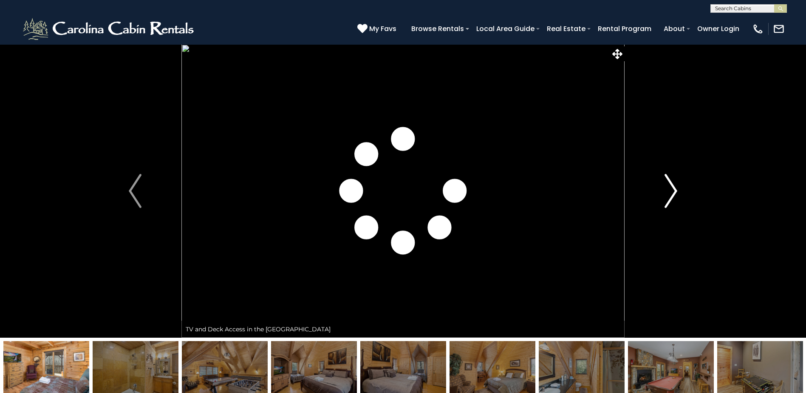
click at [669, 194] on img "Next" at bounding box center [671, 191] width 13 height 34
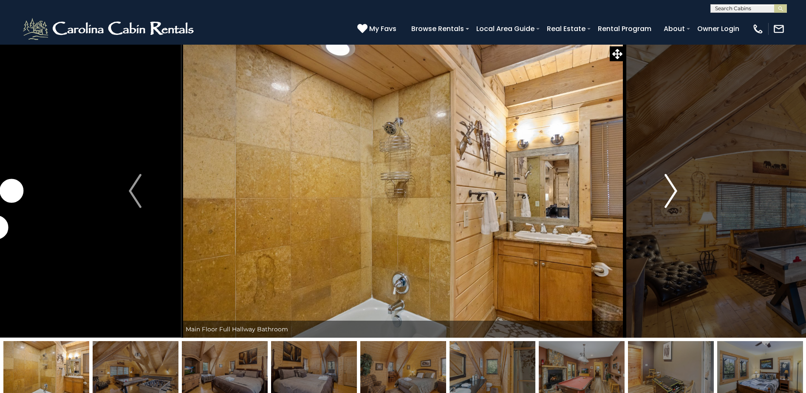
click at [669, 194] on img "Next" at bounding box center [671, 191] width 13 height 34
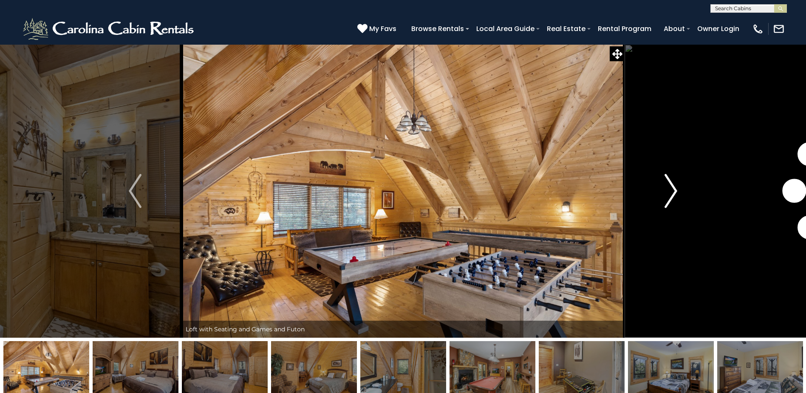
click at [669, 194] on img "Next" at bounding box center [671, 191] width 13 height 34
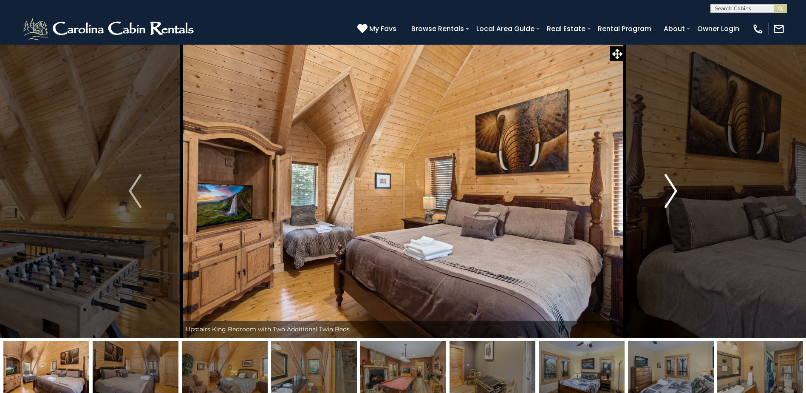
click at [669, 194] on img "Next" at bounding box center [671, 191] width 13 height 34
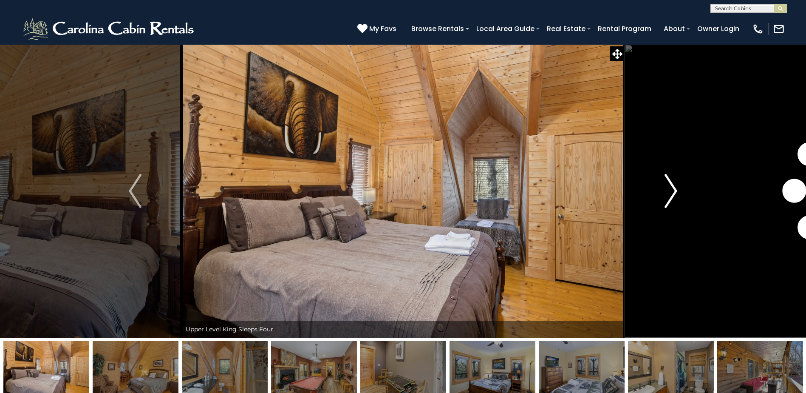
click at [669, 194] on img "Next" at bounding box center [671, 191] width 13 height 34
